Goal: Information Seeking & Learning: Check status

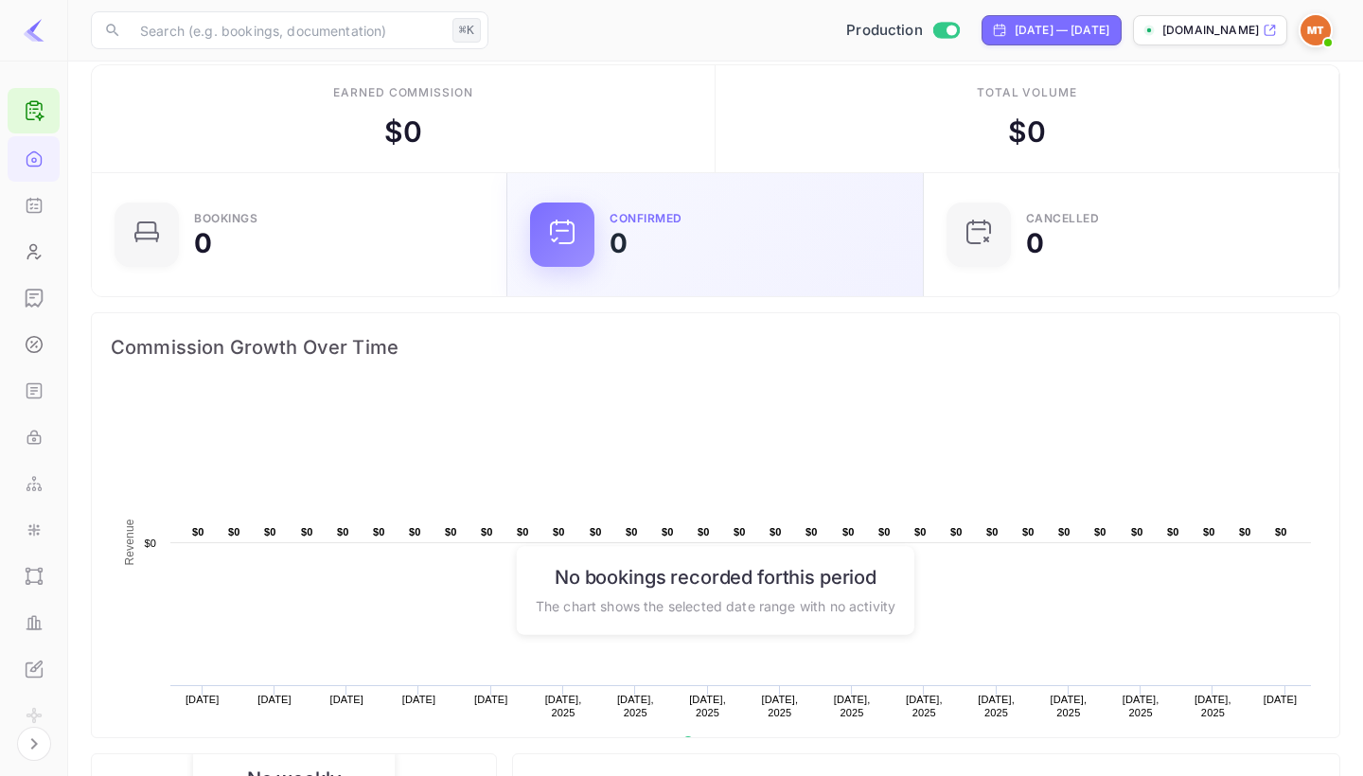
scroll to position [26, 0]
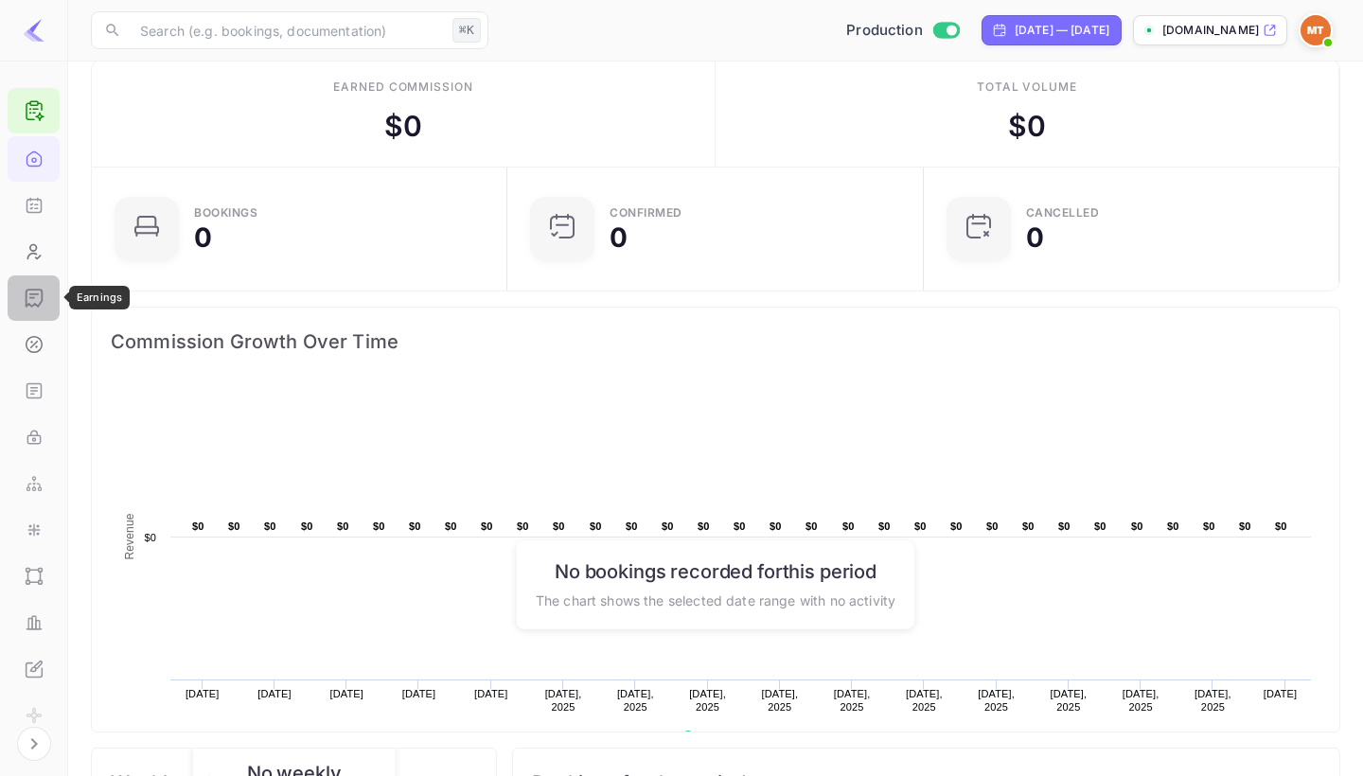
click at [33, 298] on icon "Earnings" at bounding box center [34, 298] width 19 height 19
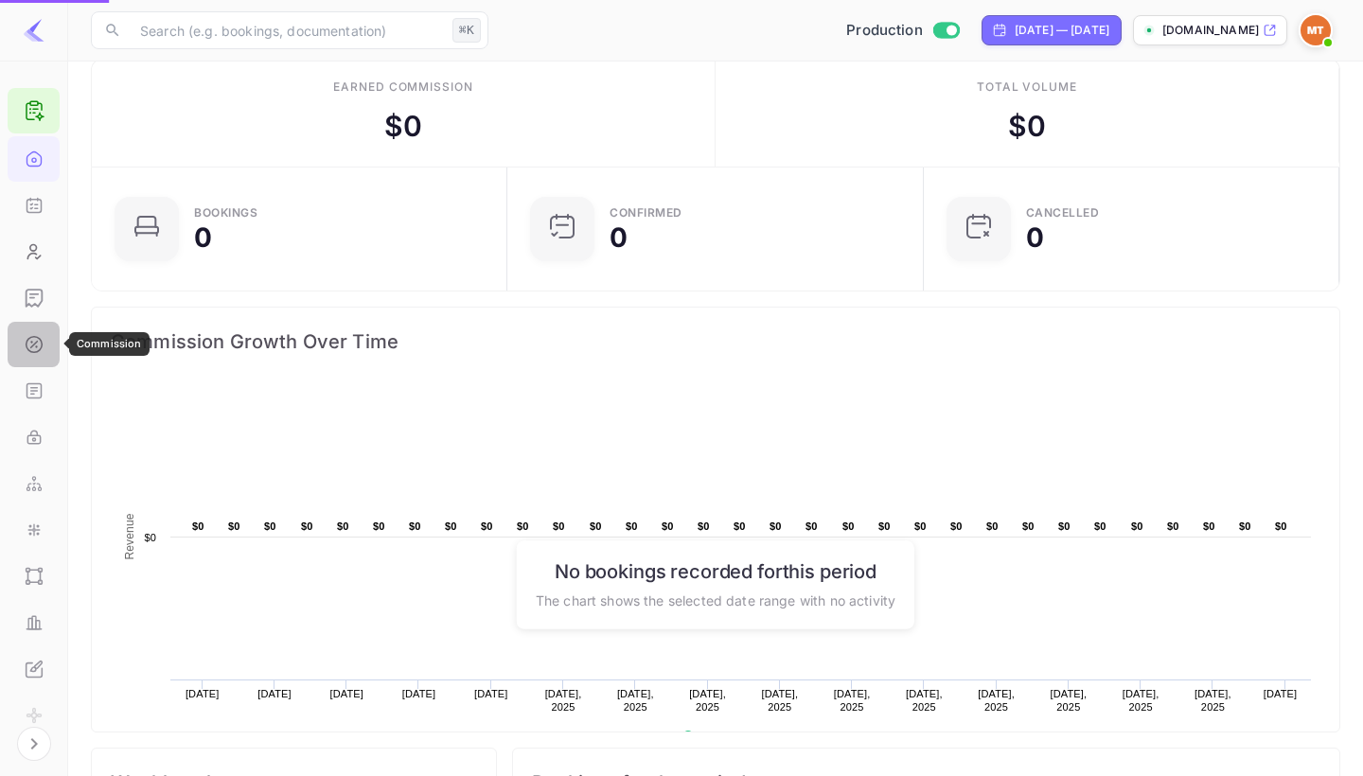
click at [39, 346] on icon "Commission" at bounding box center [34, 344] width 19 height 19
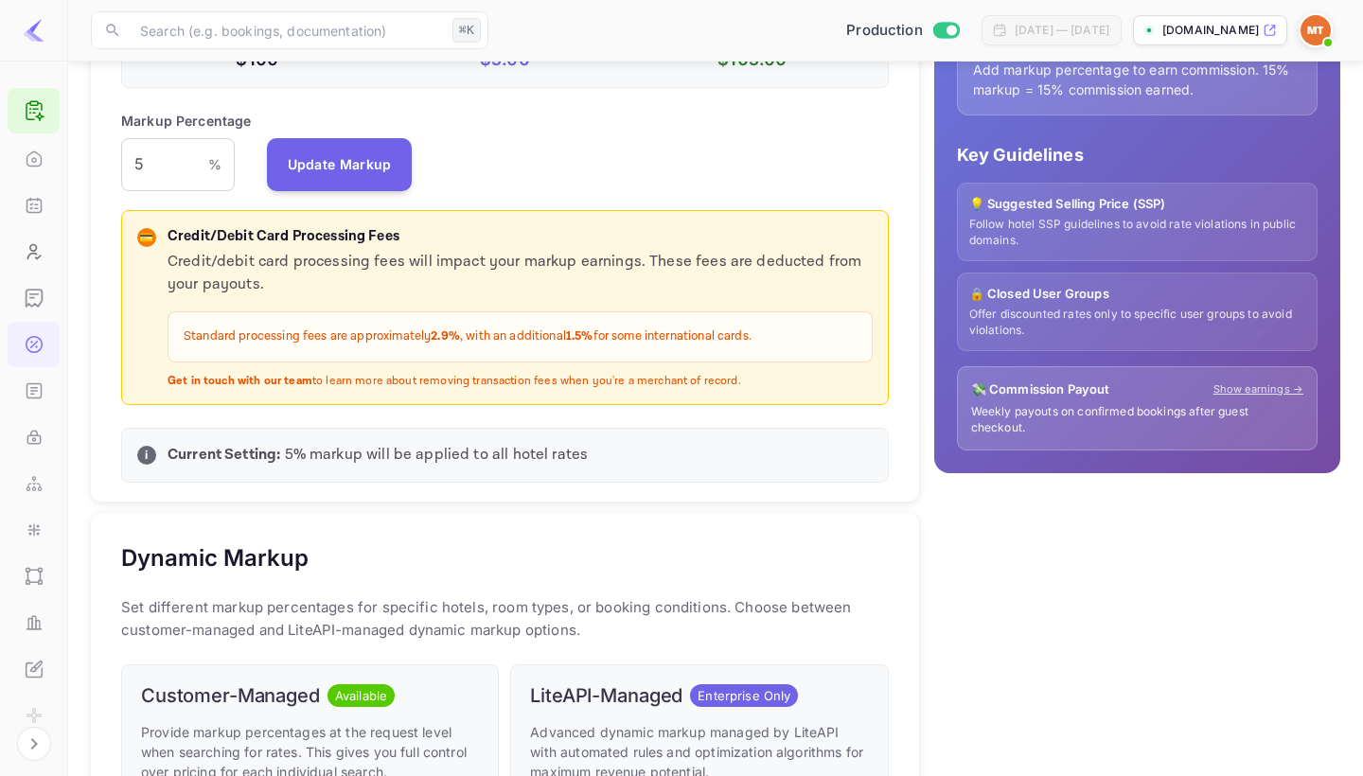
scroll to position [432, 0]
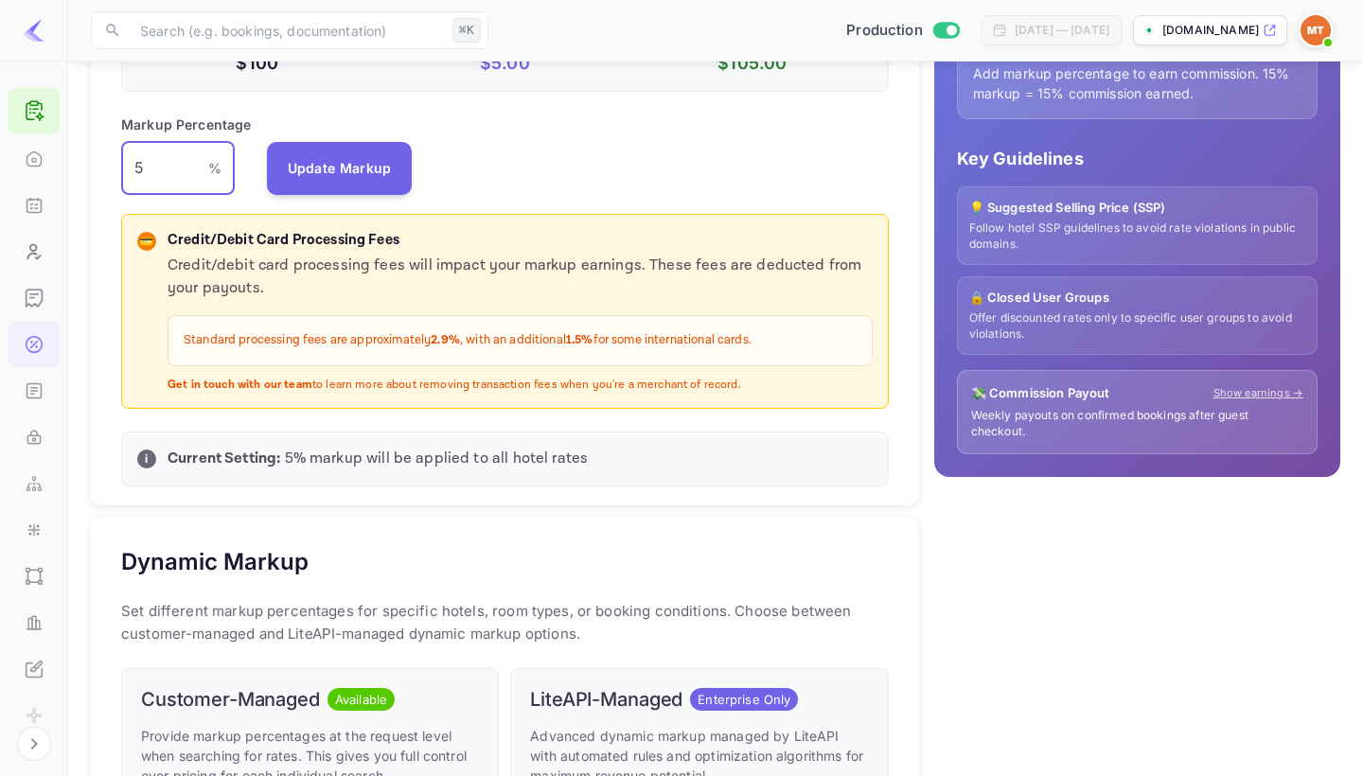
click at [178, 161] on input "5" at bounding box center [164, 168] width 87 height 53
click at [477, 210] on div "Default Markup Active Set your default markup percentage that will be applied t…" at bounding box center [505, 158] width 828 height 698
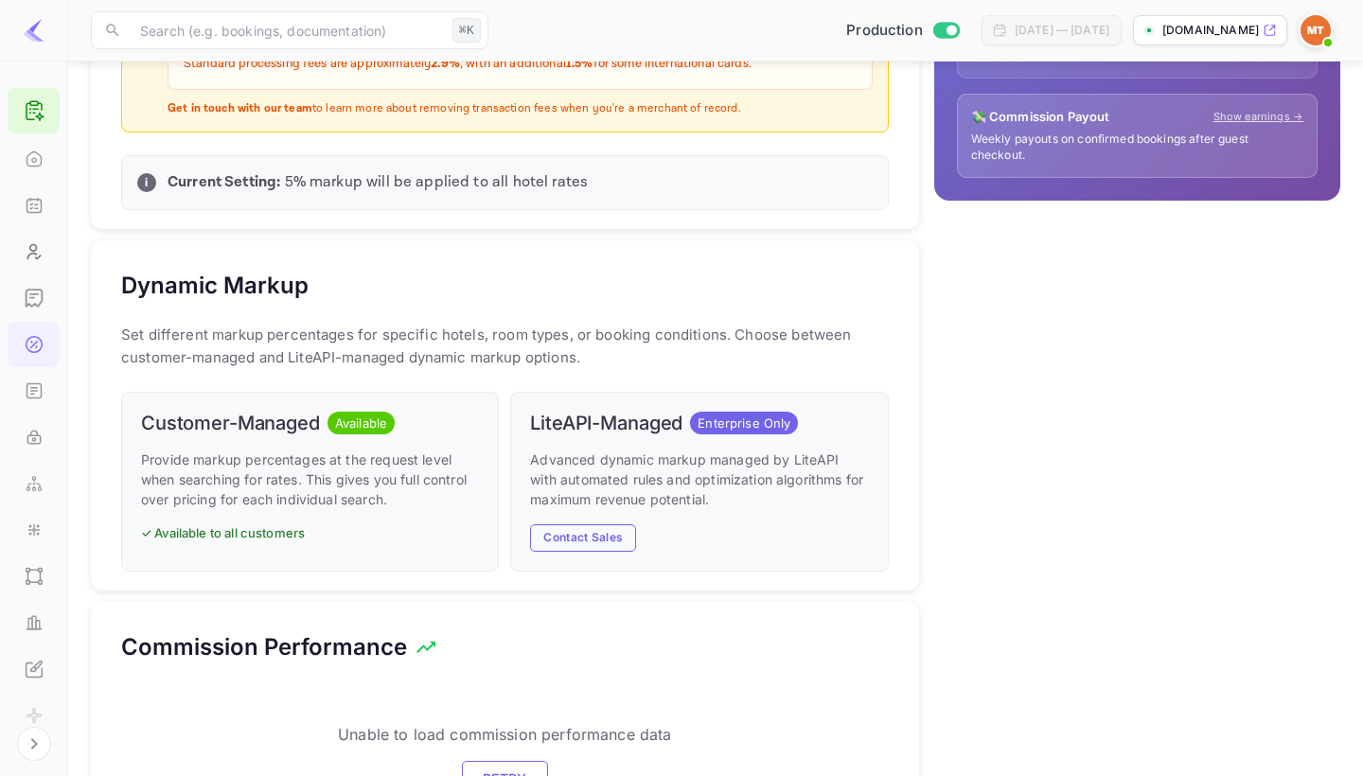
scroll to position [738, 0]
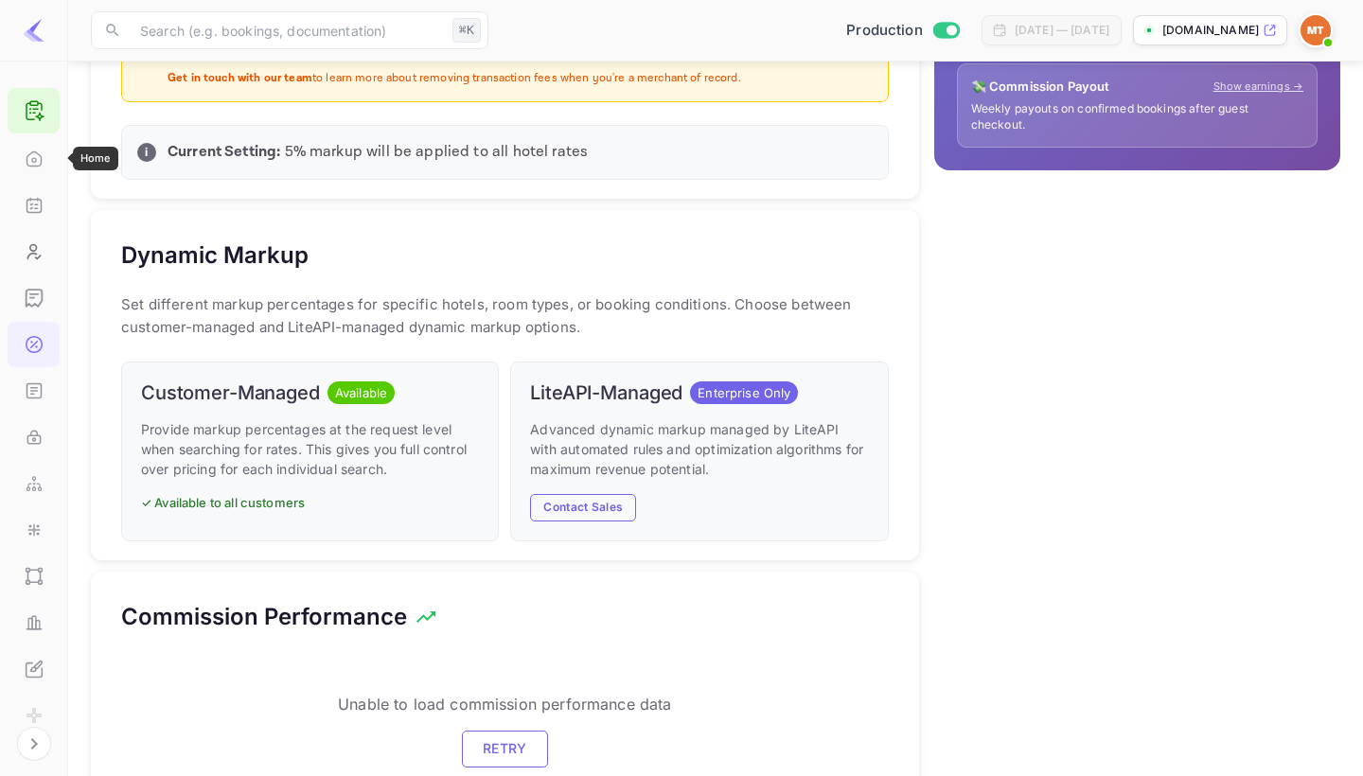
click at [37, 155] on icon "Home" at bounding box center [34, 159] width 19 height 19
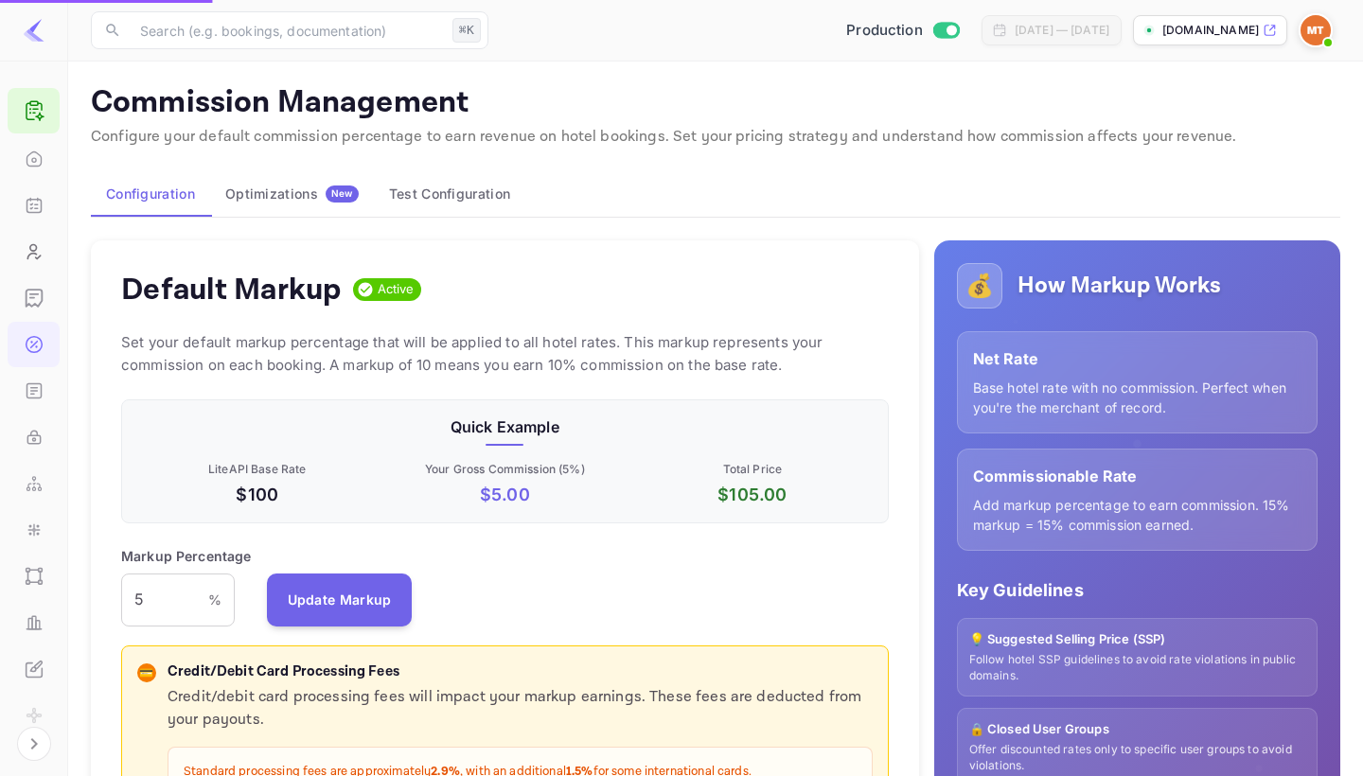
scroll to position [0, 0]
click at [35, 166] on icon "Home" at bounding box center [34, 159] width 14 height 14
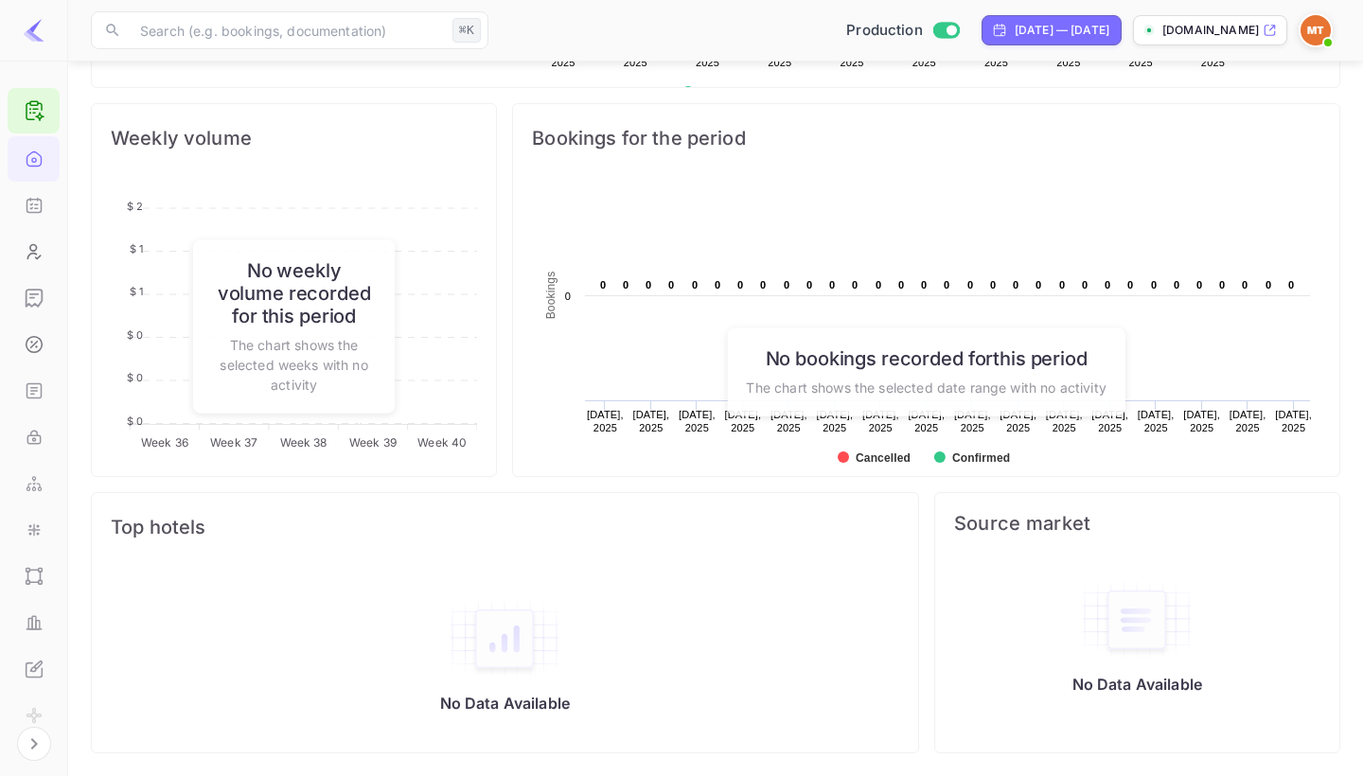
scroll to position [670, 0]
click at [492, 656] on img at bounding box center [505, 639] width 114 height 80
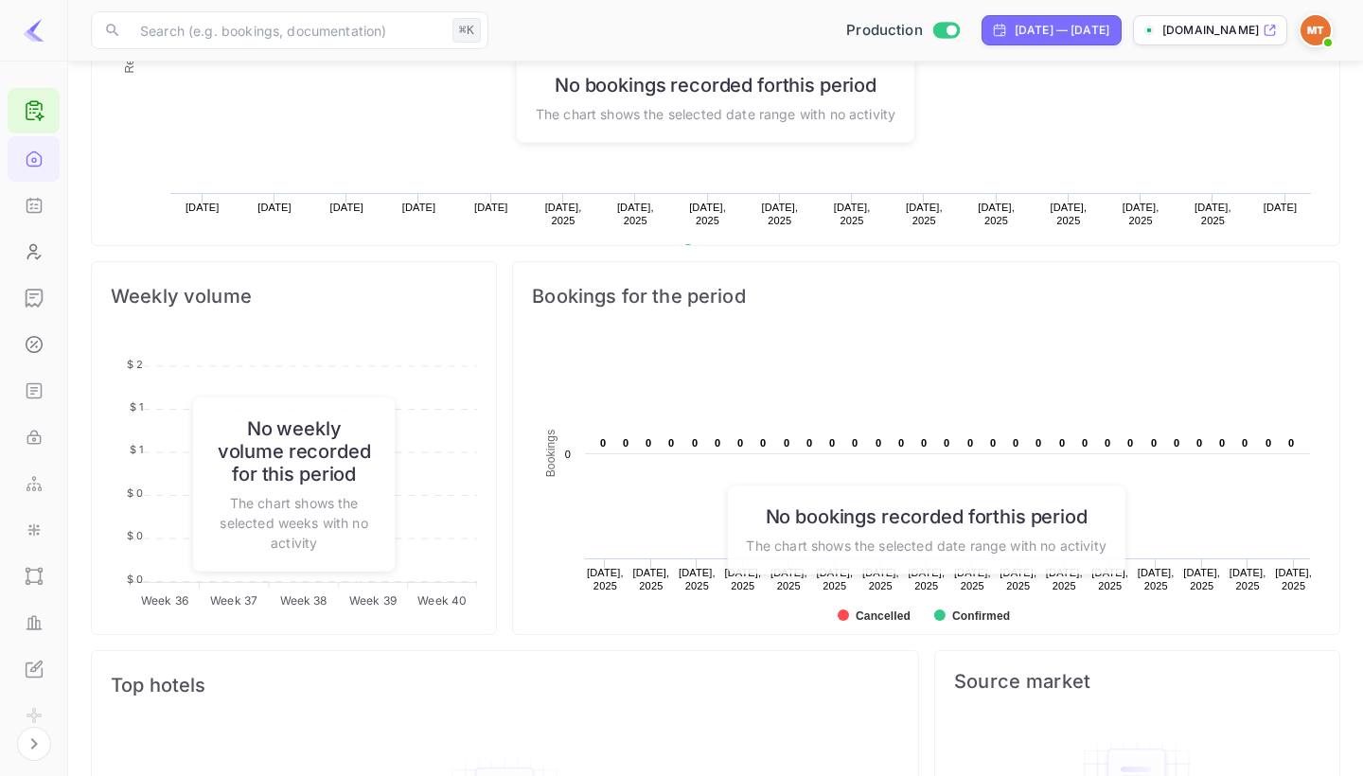
scroll to position [494, 0]
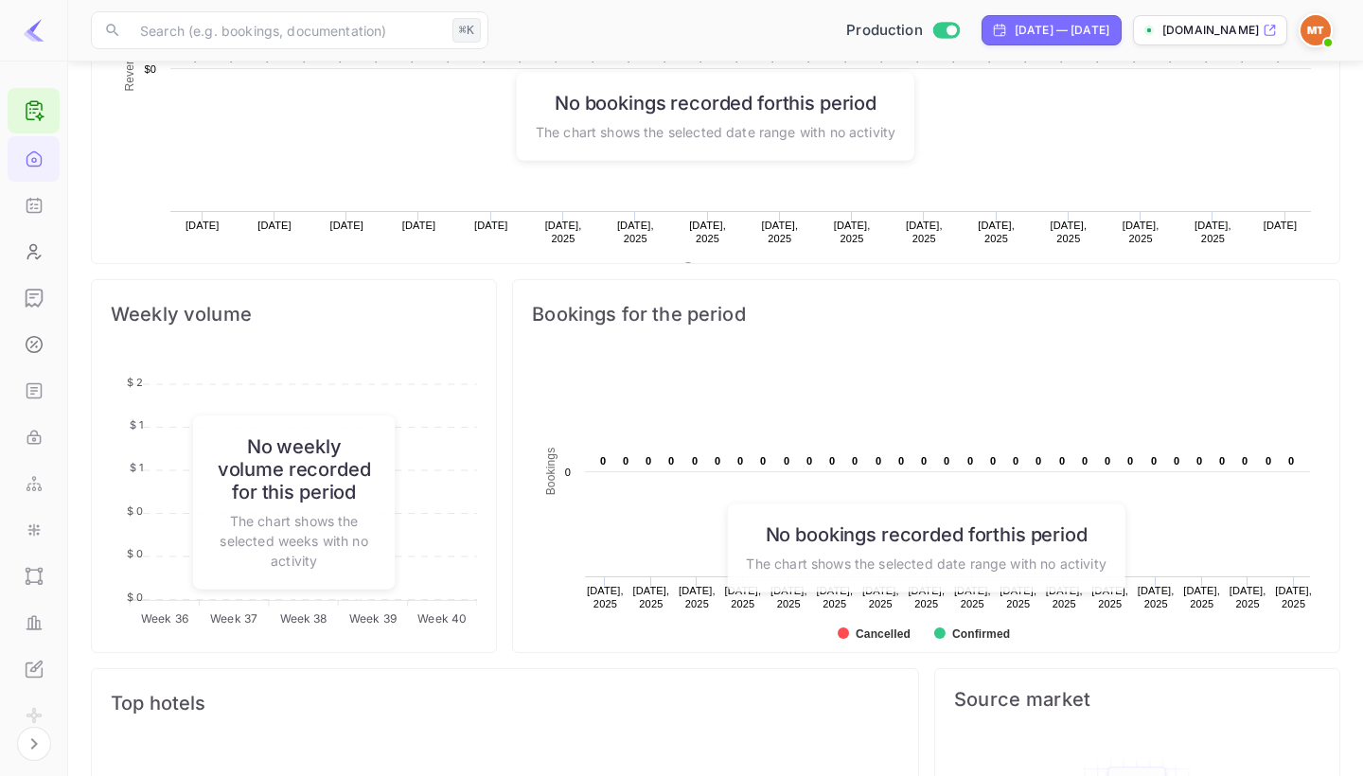
click at [244, 452] on h6 "No weekly volume recorded for this period" at bounding box center [294, 468] width 165 height 68
click at [354, 571] on div "No weekly volume recorded for this period The chart shows the selected weeks wi…" at bounding box center [294, 502] width 203 height 173
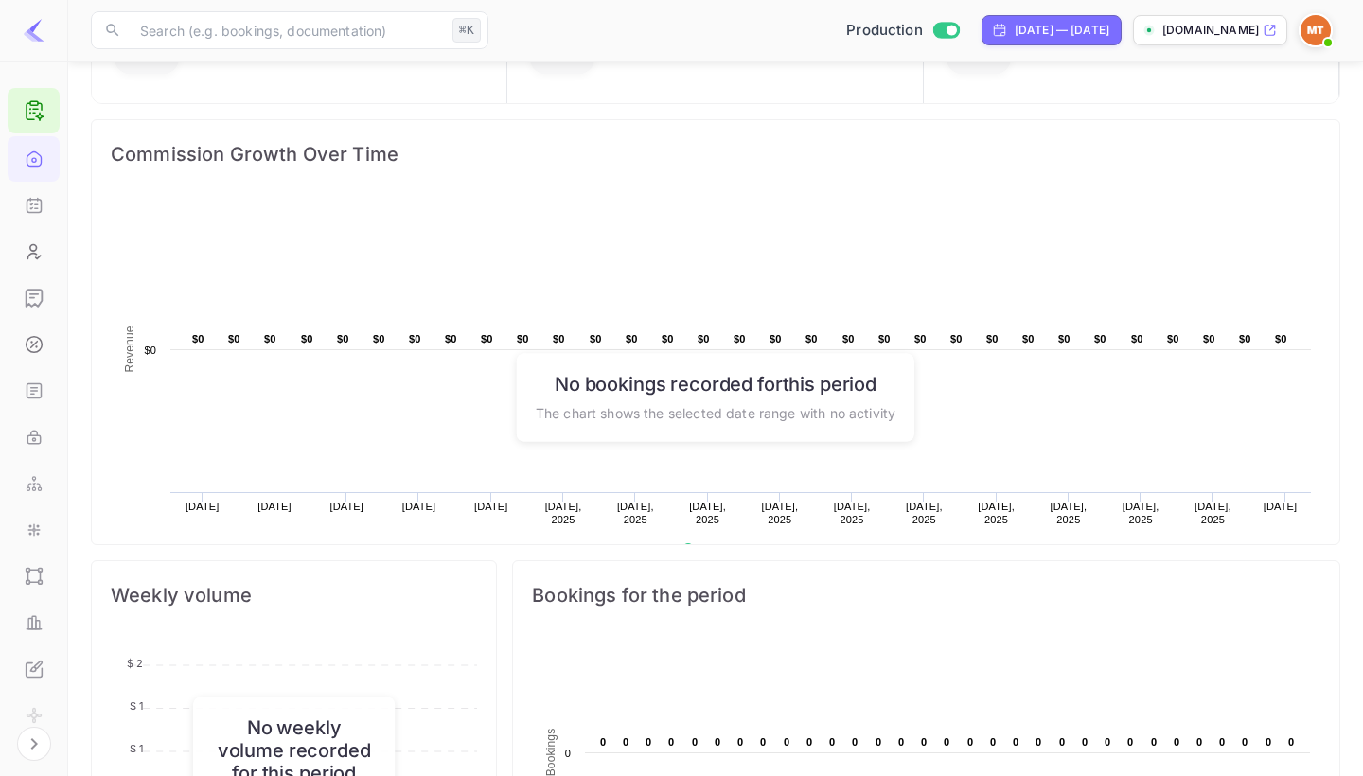
scroll to position [214, 0]
click at [34, 202] on icon "Bookings" at bounding box center [34, 205] width 19 height 19
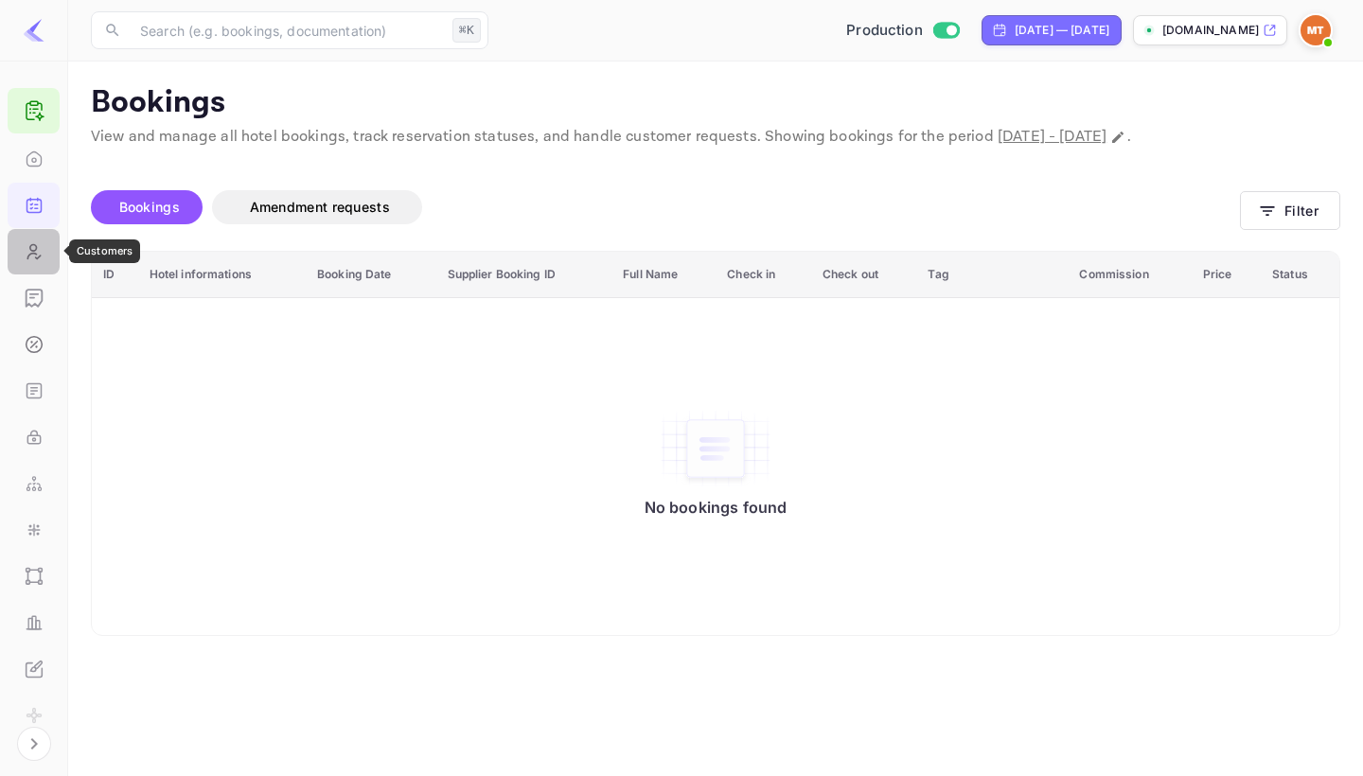
click at [27, 259] on icon "Customers" at bounding box center [33, 252] width 12 height 14
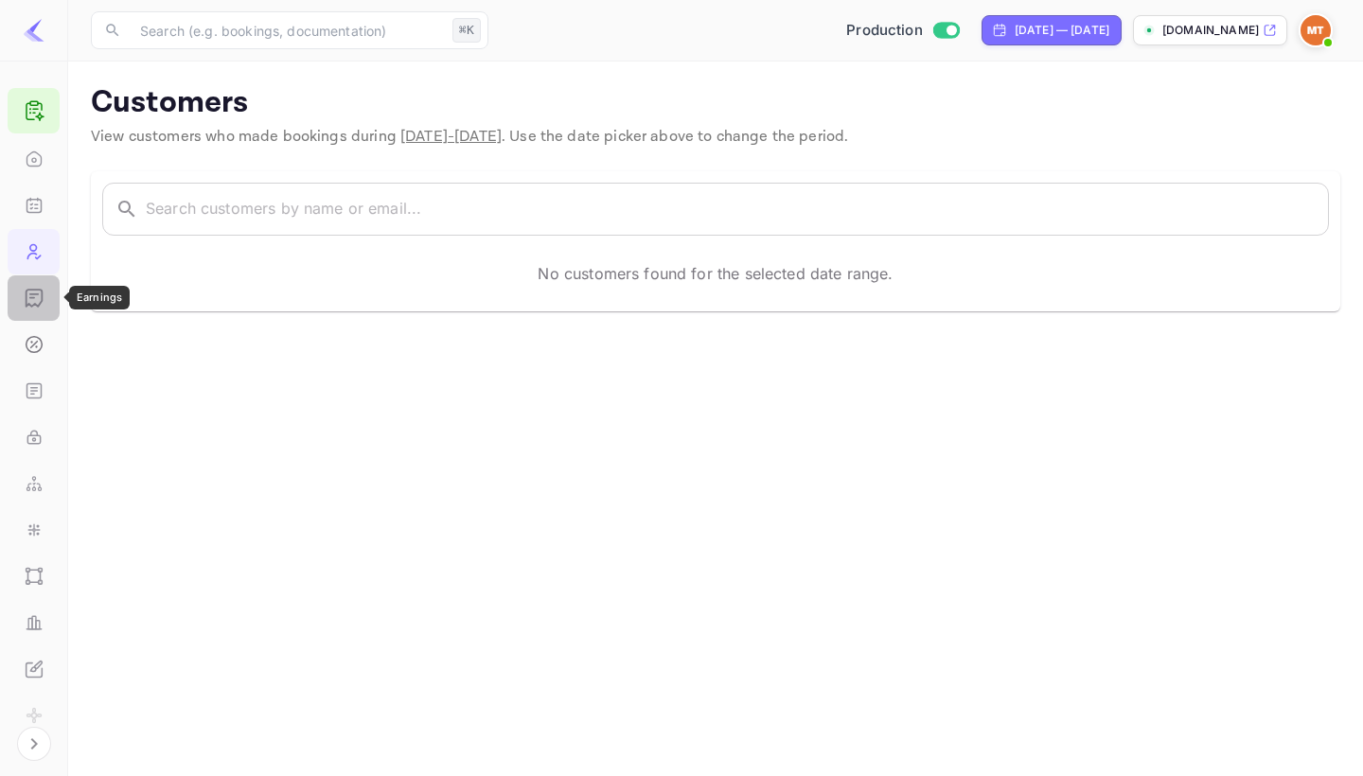
click at [27, 289] on icon "Earnings" at bounding box center [34, 298] width 19 height 19
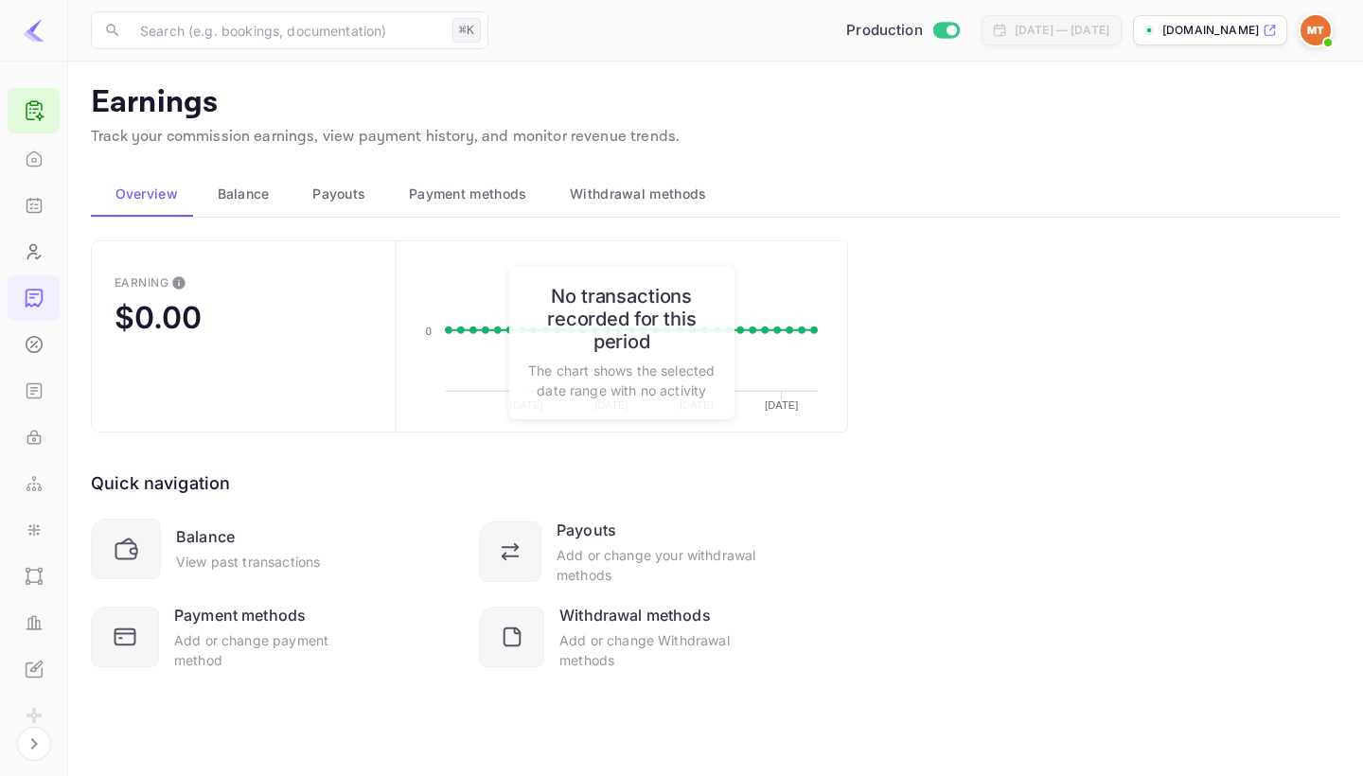
click at [428, 457] on div "Quick navigation Balance View past transactions Payouts Add or change your with…" at bounding box center [469, 552] width 757 height 238
click at [27, 348] on icon "Commission" at bounding box center [34, 344] width 19 height 19
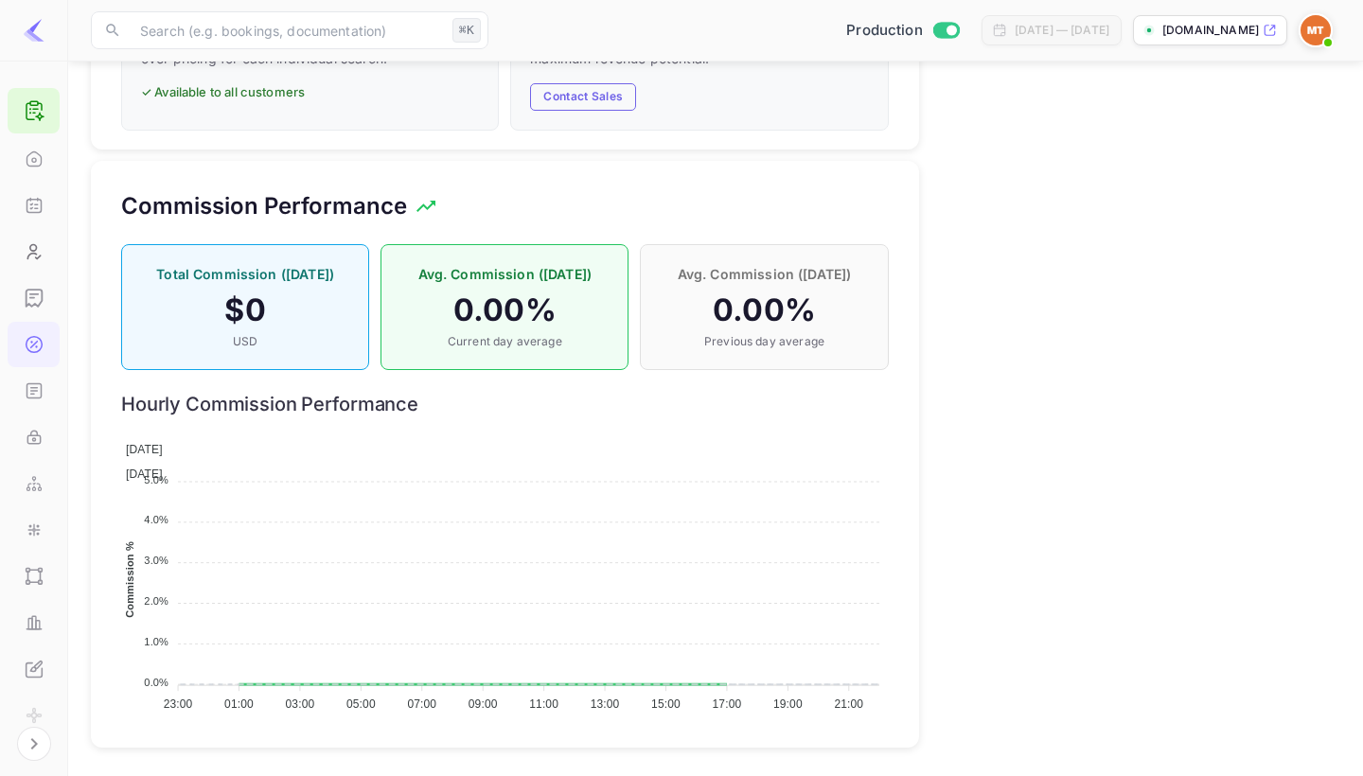
scroll to position [1148, 0]
